Goal: Task Accomplishment & Management: Manage account settings

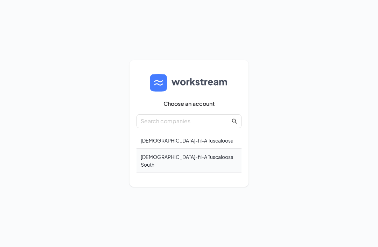
click at [160, 173] on div "[DEMOGRAPHIC_DATA]-fil-A Tuscaloosa South" at bounding box center [188, 161] width 105 height 24
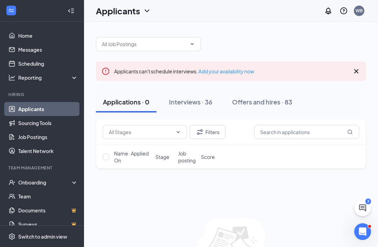
click at [73, 11] on div at bounding box center [71, 11] width 14 height 14
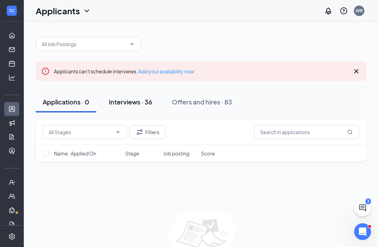
click at [123, 102] on div "Interviews · 36" at bounding box center [130, 102] width 43 height 9
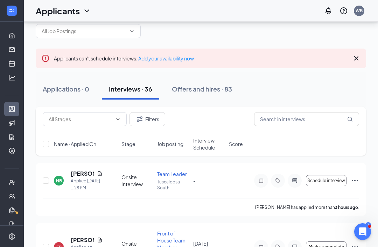
scroll to position [63, 0]
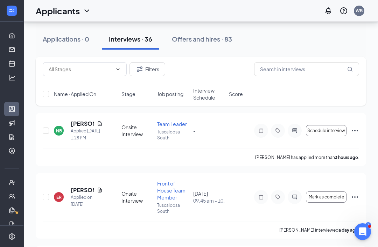
click at [205, 95] on span "Interview Schedule" at bounding box center [208, 94] width 31 height 14
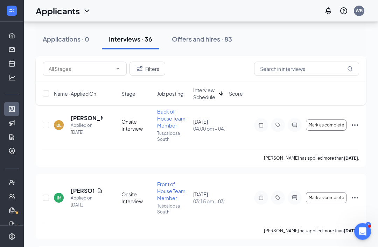
scroll to position [511, 0]
click at [80, 115] on h5 "[PERSON_NAME]" at bounding box center [87, 118] width 32 height 8
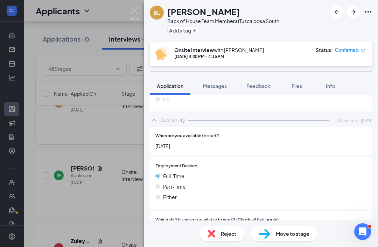
scroll to position [342, 0]
click at [271, 86] on button "Feedback" at bounding box center [258, 85] width 38 height 17
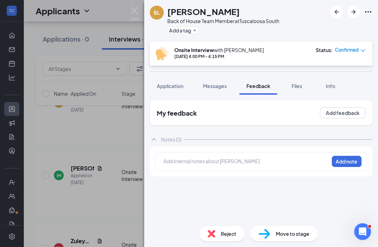
click at [284, 161] on div at bounding box center [246, 161] width 165 height 7
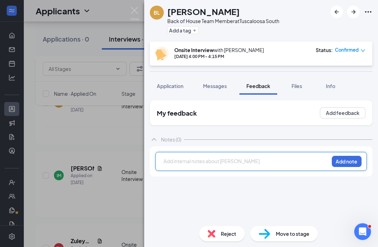
click at [264, 161] on div at bounding box center [246, 161] width 165 height 7
click at [214, 158] on span "Graduated in may. Like our culture." at bounding box center [203, 161] width 79 height 6
click at [282, 158] on div "Graduated in may. Likes our culture." at bounding box center [246, 161] width 165 height 7
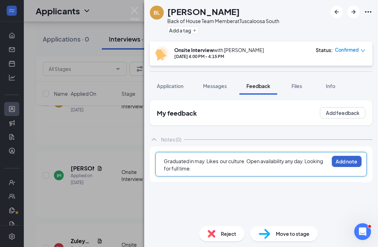
click at [347, 156] on button "Add note" at bounding box center [347, 161] width 30 height 11
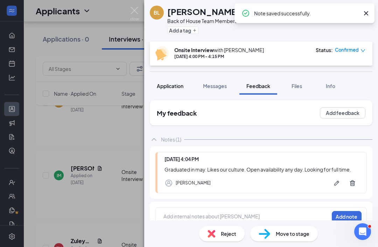
click at [177, 83] on span "Application" at bounding box center [170, 86] width 27 height 6
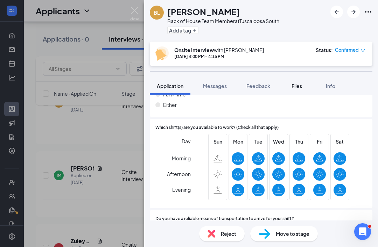
click at [290, 94] on button "Files" at bounding box center [297, 85] width 28 height 17
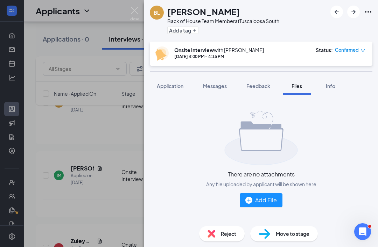
scroll to position [22, 0]
click at [183, 83] on div "Application" at bounding box center [170, 86] width 27 height 7
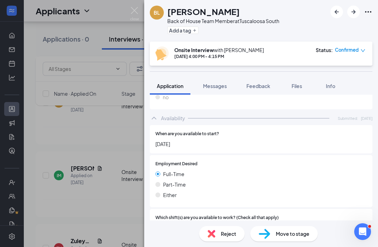
scroll to position [345, 0]
click at [349, 47] on span "Confirmed" at bounding box center [347, 50] width 24 height 7
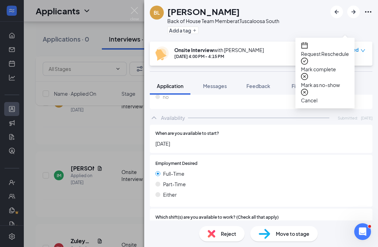
click at [341, 65] on span "Mark complete" at bounding box center [325, 69] width 48 height 8
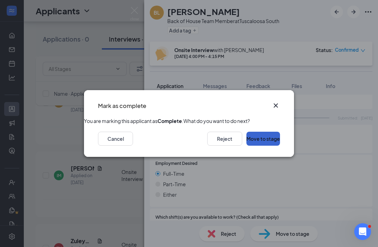
click at [267, 144] on button "Move to stage" at bounding box center [263, 139] width 34 height 14
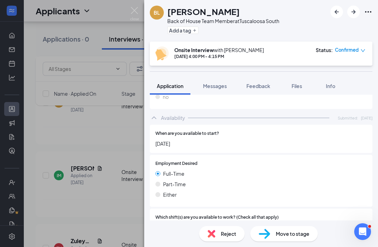
type input "2nd Interview (next stage)"
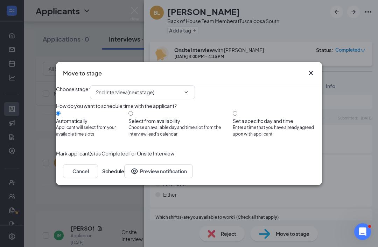
click at [252, 117] on div "Set a specific day and time" at bounding box center [277, 120] width 89 height 7
click at [237, 112] on input "Set a specific day and time Enter a time that you have already agreed upon with…" at bounding box center [235, 113] width 5 height 5
radio input "true"
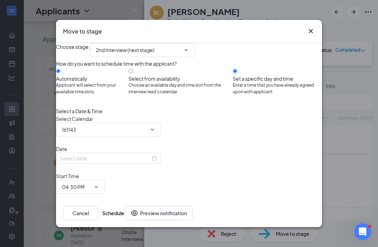
radio input "false"
type input "[PERSON_NAME] Calendar"
click at [150, 162] on input "[DATE]" at bounding box center [105, 159] width 90 height 8
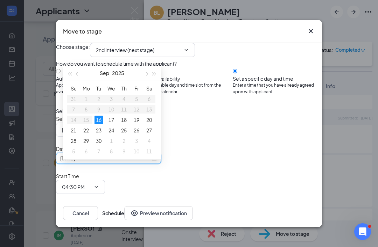
click at [157, 162] on div "[DATE]" at bounding box center [108, 159] width 97 height 8
type input "[DATE]"
click at [125, 117] on div "18" at bounding box center [124, 120] width 8 height 8
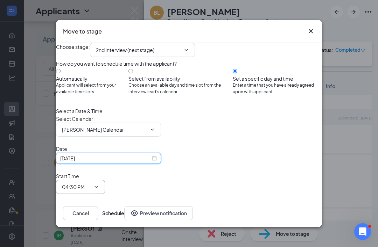
click at [105, 180] on span "04:30 PM" at bounding box center [80, 187] width 49 height 14
click at [91, 183] on input "04:30 PM" at bounding box center [76, 187] width 29 height 8
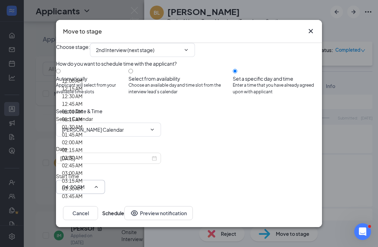
scroll to position [582, 0]
type input "10:00 AM"
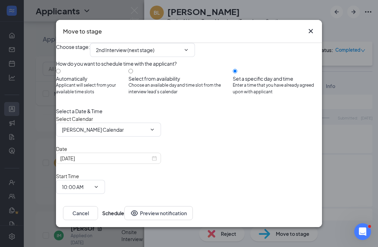
click at [91, 213] on input "05:00 PM" at bounding box center [76, 217] width 29 height 8
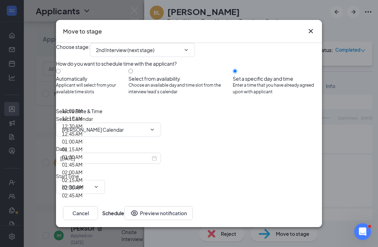
scroll to position [575, 0]
type input "10:15 AM"
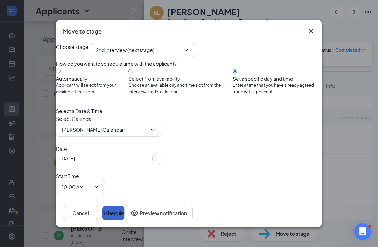
click at [124, 220] on button "Schedule" at bounding box center [113, 213] width 22 height 14
